Goal: Task Accomplishment & Management: Complete application form

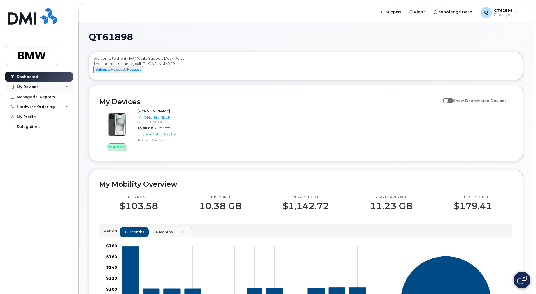
click at [68, 88] on div "My Devices" at bounding box center [39, 87] width 68 height 10
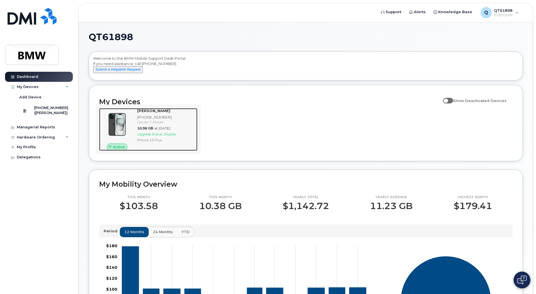
click at [121, 125] on img at bounding box center [117, 124] width 27 height 27
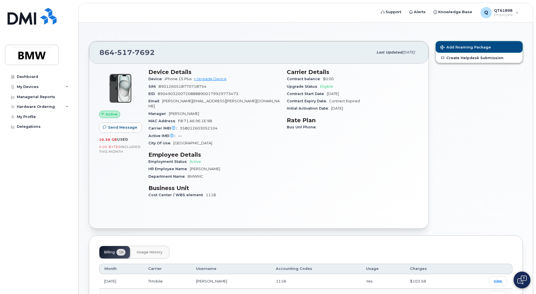
click at [453, 47] on span "Add Roaming Package" at bounding box center [465, 47] width 51 height 5
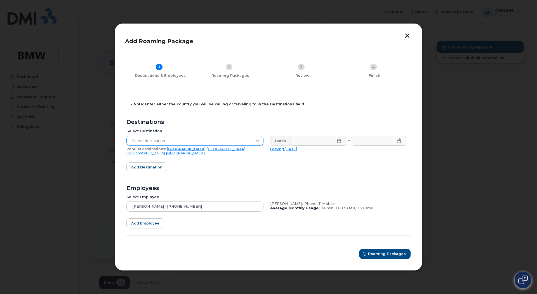
click at [259, 142] on icon at bounding box center [258, 140] width 4 height 2
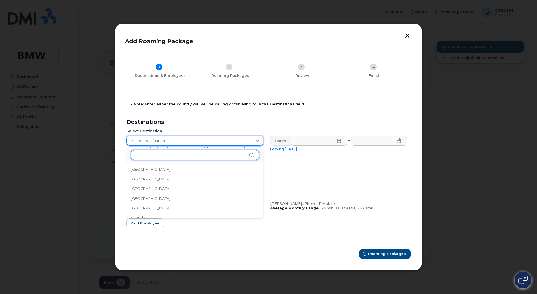
click at [191, 153] on input "text" at bounding box center [195, 155] width 128 height 10
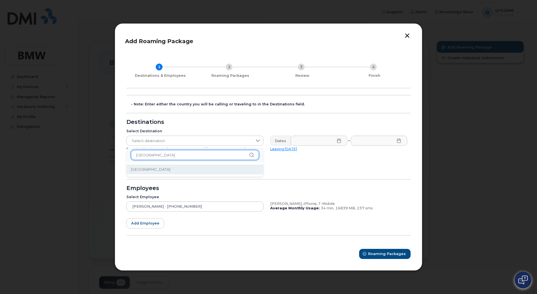
type input "[GEOGRAPHIC_DATA]"
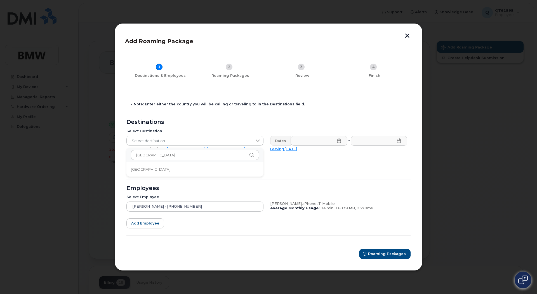
click at [162, 172] on li "[GEOGRAPHIC_DATA]" at bounding box center [194, 169] width 137 height 10
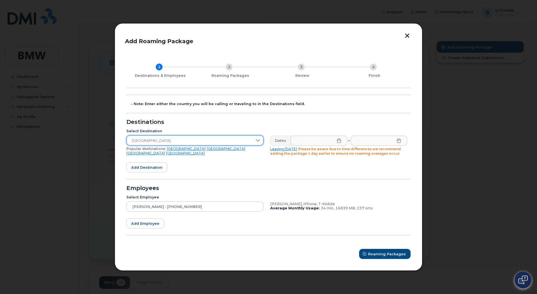
click at [341, 140] on icon at bounding box center [339, 140] width 4 height 4
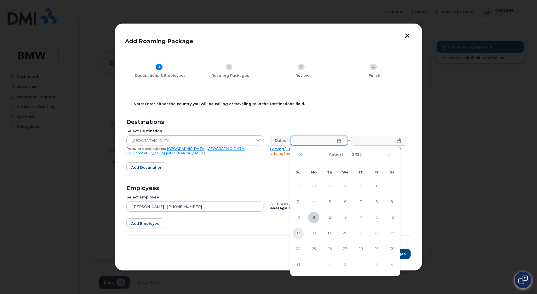
click at [299, 233] on span "17" at bounding box center [298, 232] width 11 height 11
type input "08/17/2025"
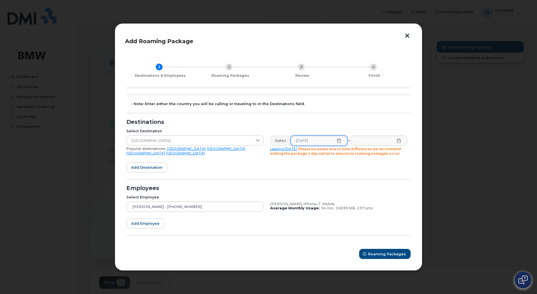
click at [398, 140] on icon at bounding box center [399, 140] width 4 height 4
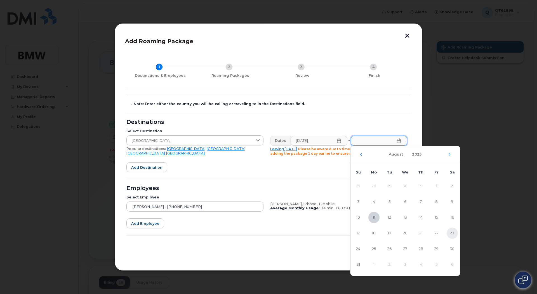
click at [452, 233] on span "23" at bounding box center [452, 232] width 11 height 11
type input "08/23/2025"
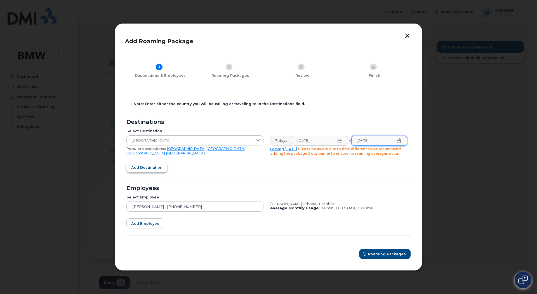
click at [153, 167] on span "Add destination" at bounding box center [146, 167] width 31 height 5
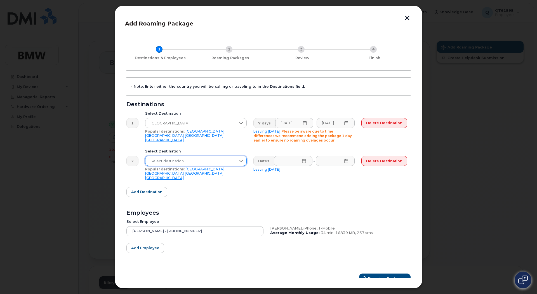
click at [179, 158] on span "Select destination" at bounding box center [191, 161] width 90 height 10
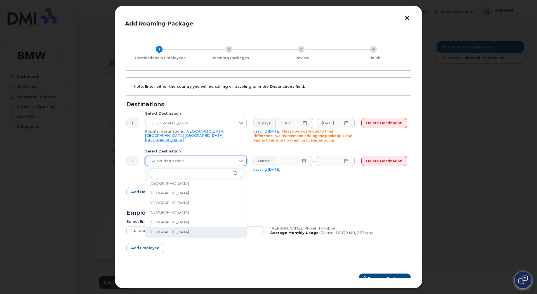
scroll to position [623, 0]
click at [170, 230] on li "France" at bounding box center [196, 232] width 102 height 10
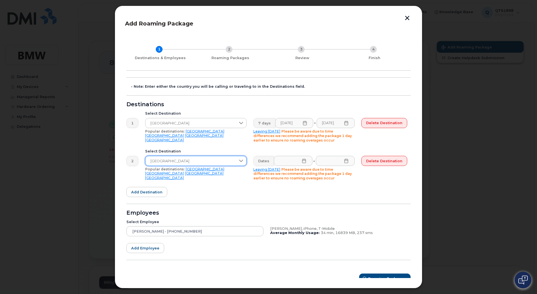
click at [304, 162] on icon at bounding box center [304, 160] width 4 height 4
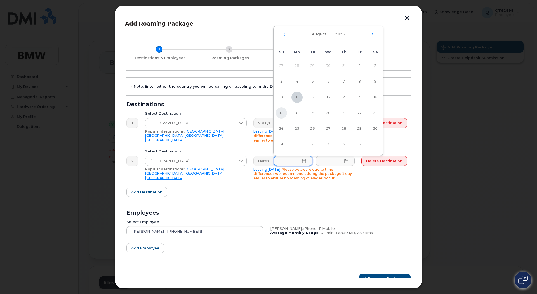
click at [280, 113] on span "17" at bounding box center [281, 112] width 11 height 11
type input "08/17/2025"
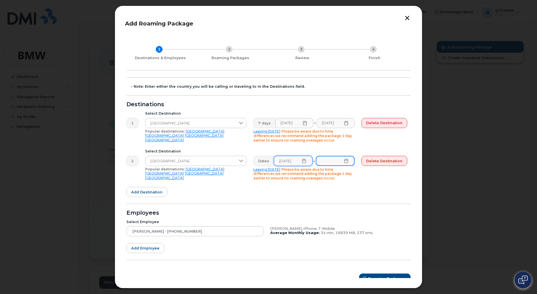
click at [350, 163] on input "text" at bounding box center [335, 161] width 39 height 10
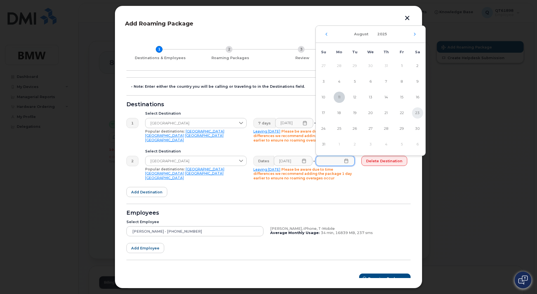
click at [414, 113] on span "23" at bounding box center [417, 112] width 11 height 11
type input "08/23/2025"
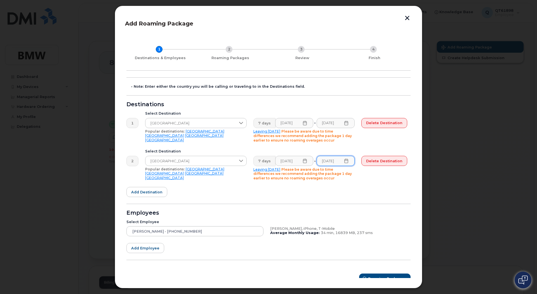
click at [384, 186] on form "- Note: Enter either the country you will be calling or traveling to in the Des…" at bounding box center [268, 180] width 284 height 206
drag, startPoint x: 409, startPoint y: 212, endPoint x: 406, endPoint y: 268, distance: 55.8
drag, startPoint x: 406, startPoint y: 268, endPoint x: 537, endPoint y: 202, distance: 146.9
click at [535, 202] on div at bounding box center [268, 147] width 537 height 294
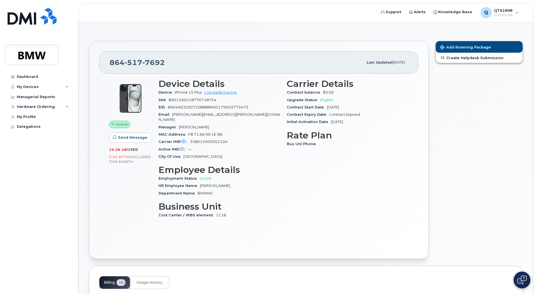
click at [472, 47] on span "Add Roaming Package" at bounding box center [465, 47] width 51 height 5
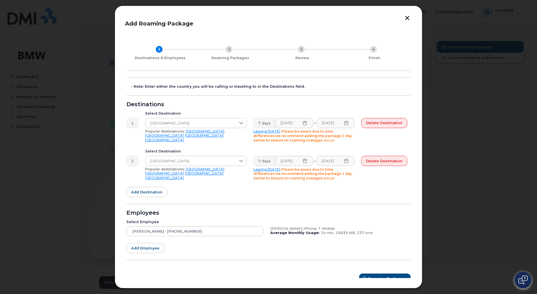
scroll to position [7, 0]
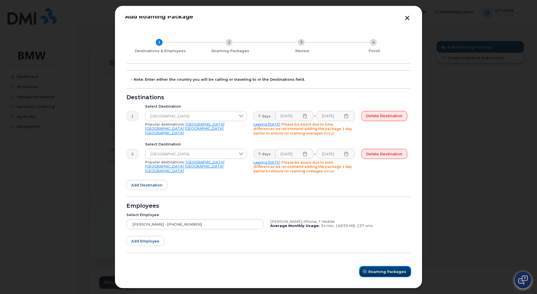
click at [394, 272] on span "Roaming Packages" at bounding box center [388, 271] width 38 height 5
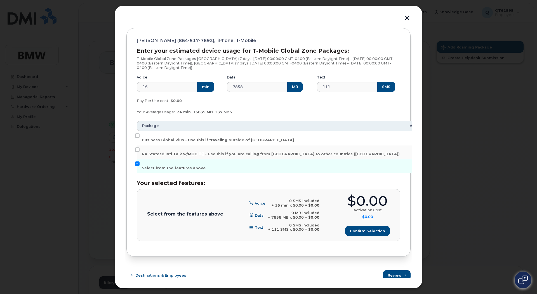
scroll to position [60, 0]
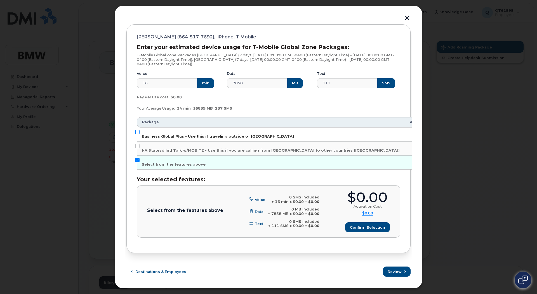
click at [137, 132] on input "Business Global Plus - Use this if traveling outside of North America" at bounding box center [137, 132] width 4 height 4
checkbox input "true"
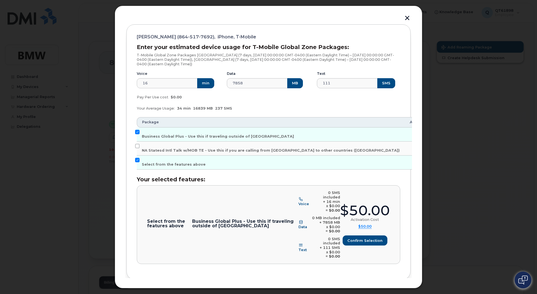
click at [397, 293] on span "Review" at bounding box center [395, 297] width 14 height 5
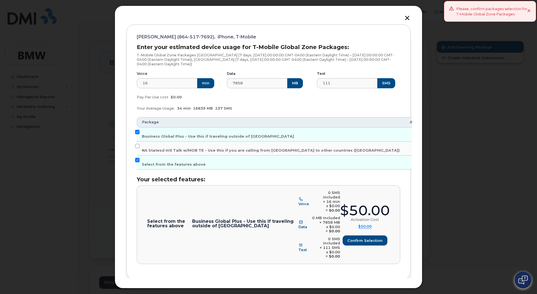
scroll to position [64, 0]
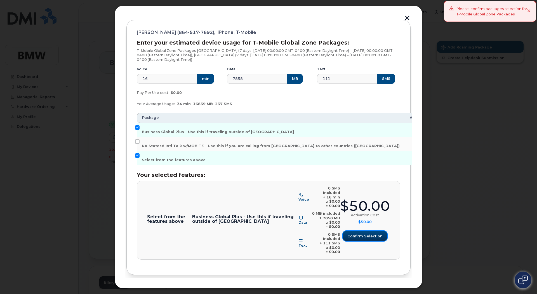
click at [368, 233] on span "Confirm selection" at bounding box center [365, 235] width 35 height 5
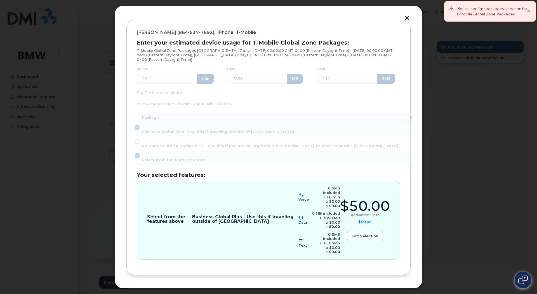
click at [394, 290] on span "Review" at bounding box center [395, 292] width 14 height 5
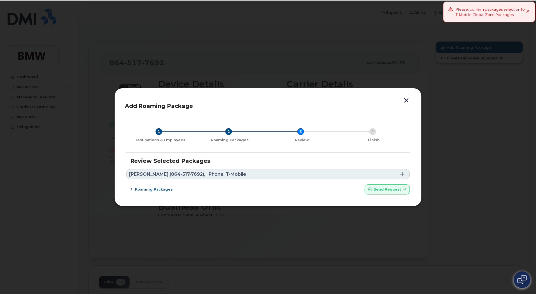
scroll to position [0, 0]
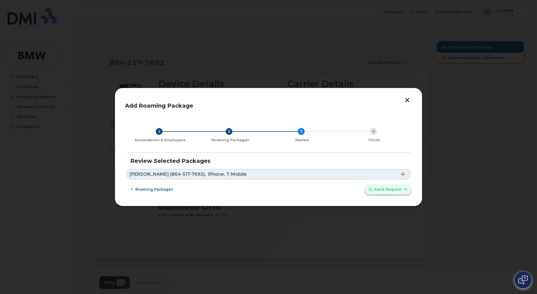
click at [383, 188] on span "Send request" at bounding box center [387, 188] width 27 height 5
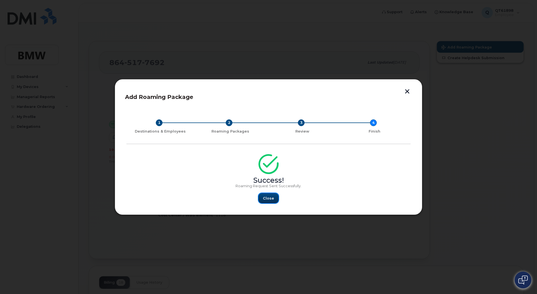
click at [271, 198] on span "Close" at bounding box center [268, 197] width 11 height 5
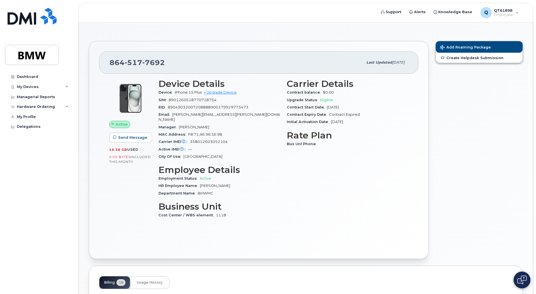
drag, startPoint x: 535, startPoint y: 92, endPoint x: 537, endPoint y: 184, distance: 92.7
